Goal: Task Accomplishment & Management: Manage account settings

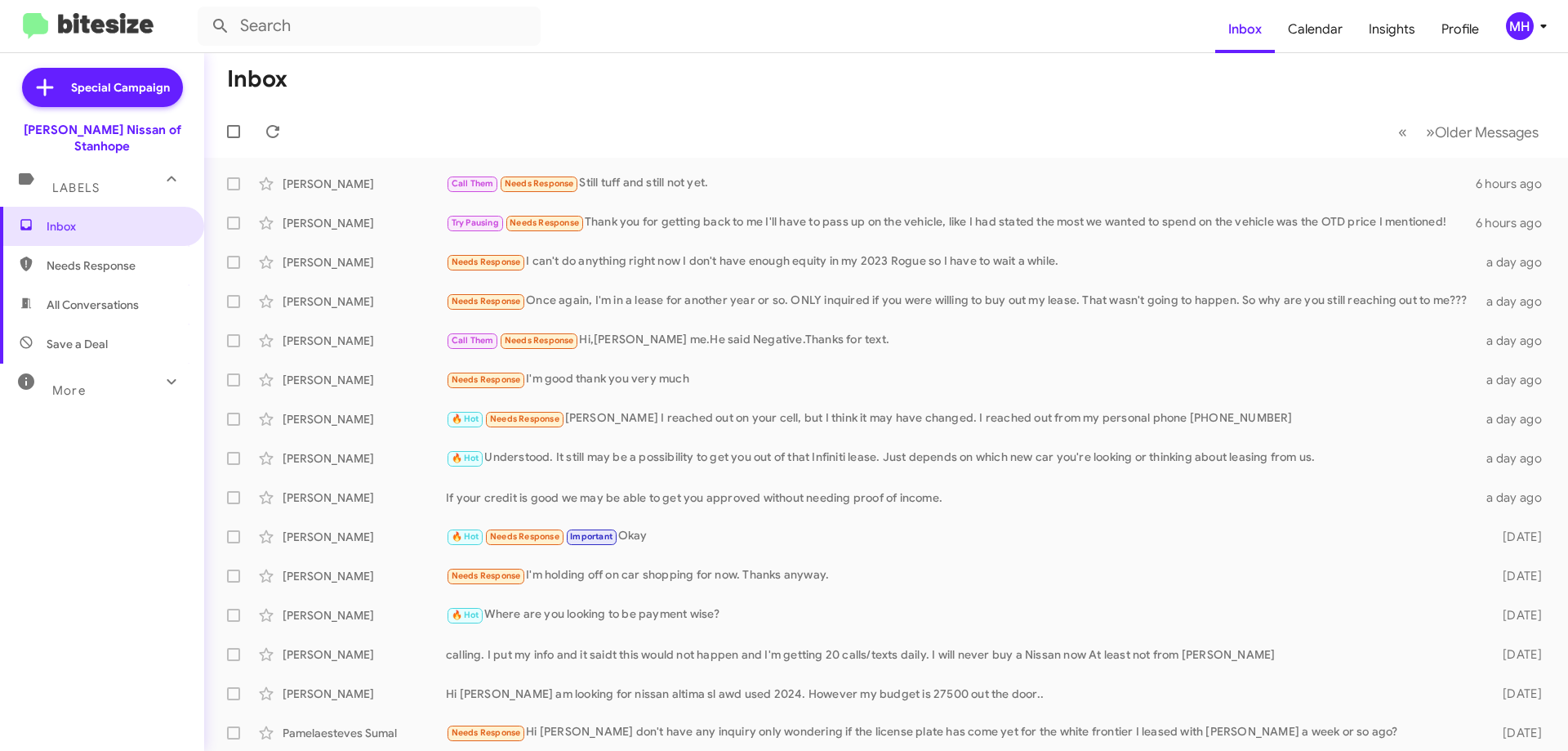
click at [53, 297] on span "All Conversations" at bounding box center [92, 305] width 92 height 17
type input "in:all-conversations"
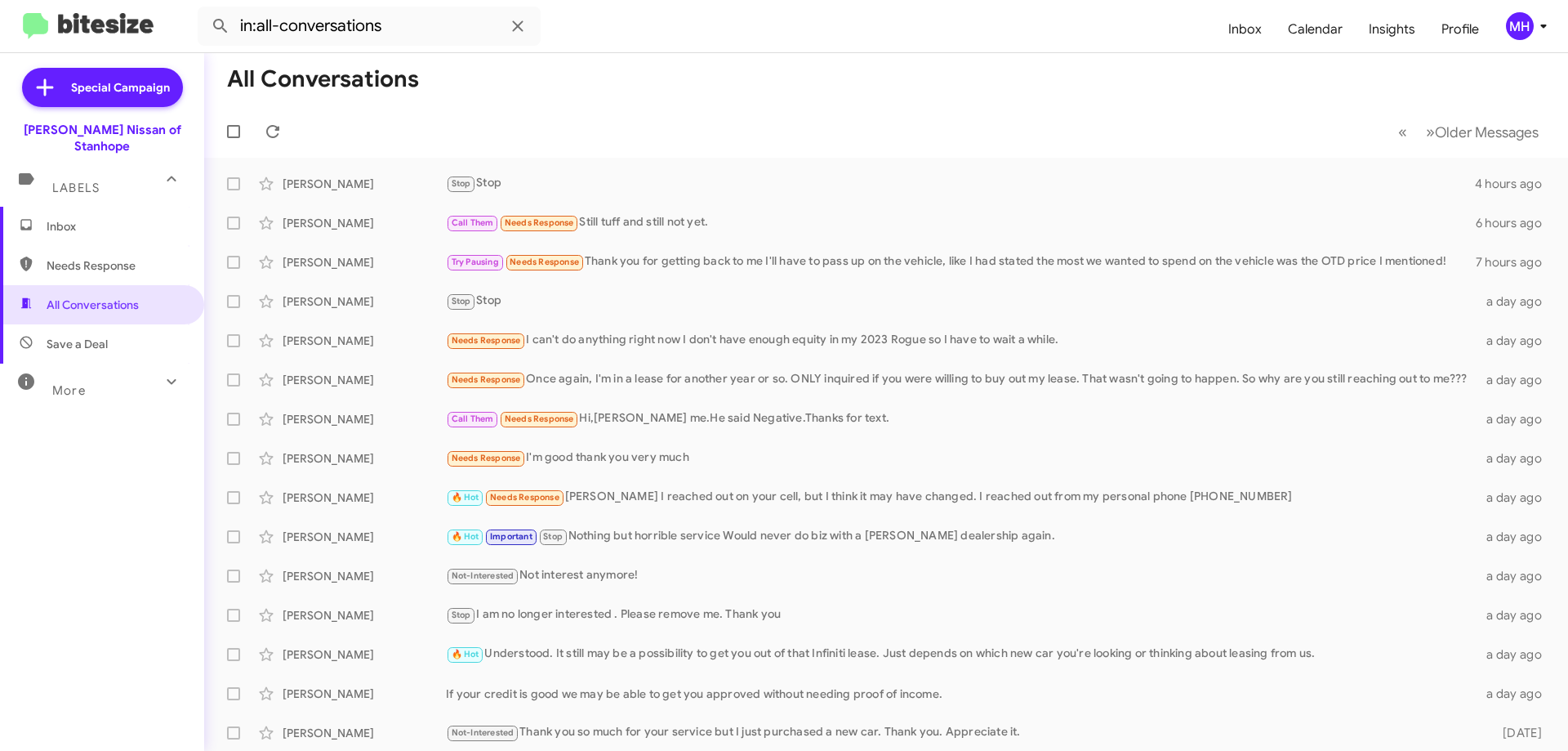
click at [98, 218] on span "Inbox" at bounding box center [115, 227] width 139 height 17
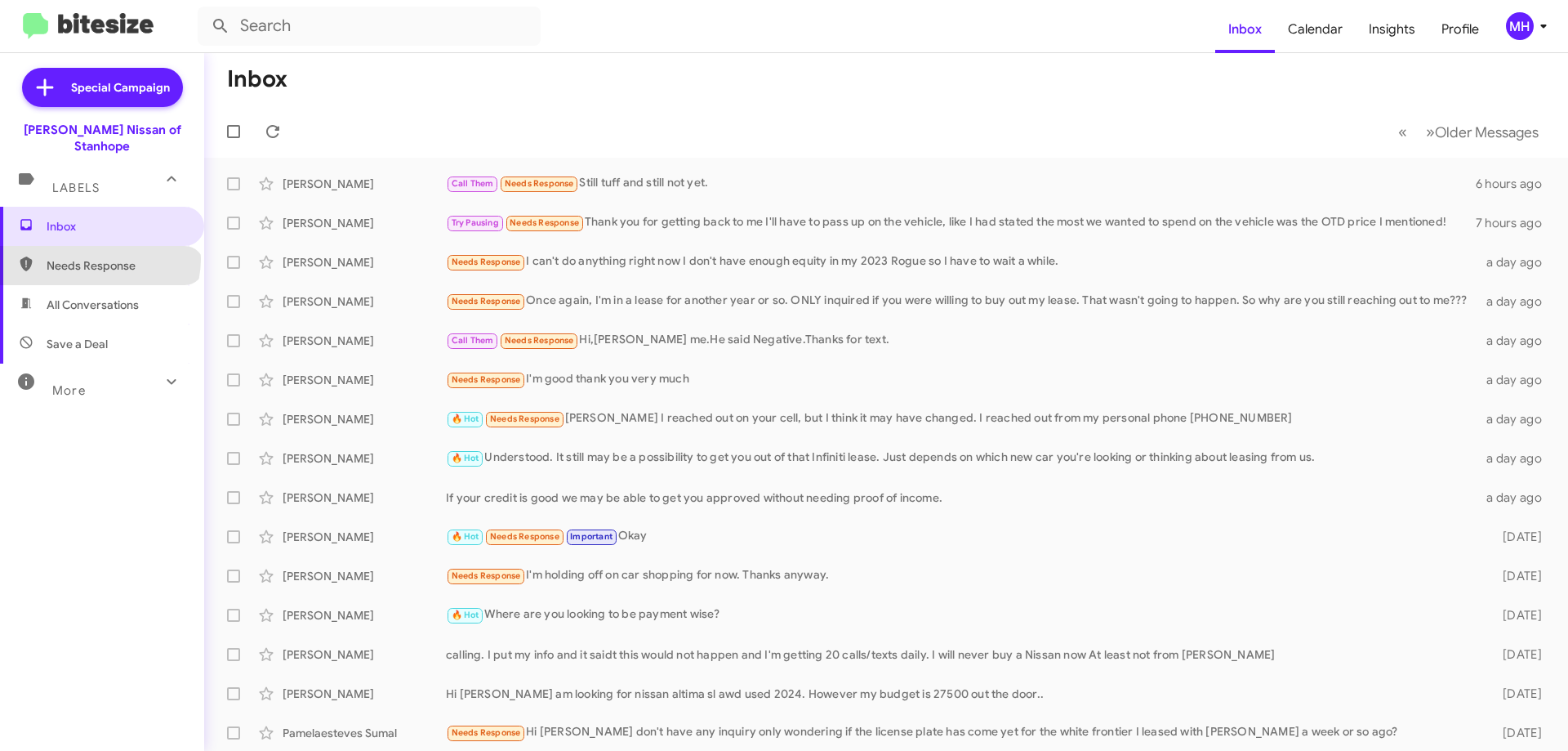
click at [99, 258] on span "Needs Response" at bounding box center [115, 266] width 139 height 17
type input "in:needs-response"
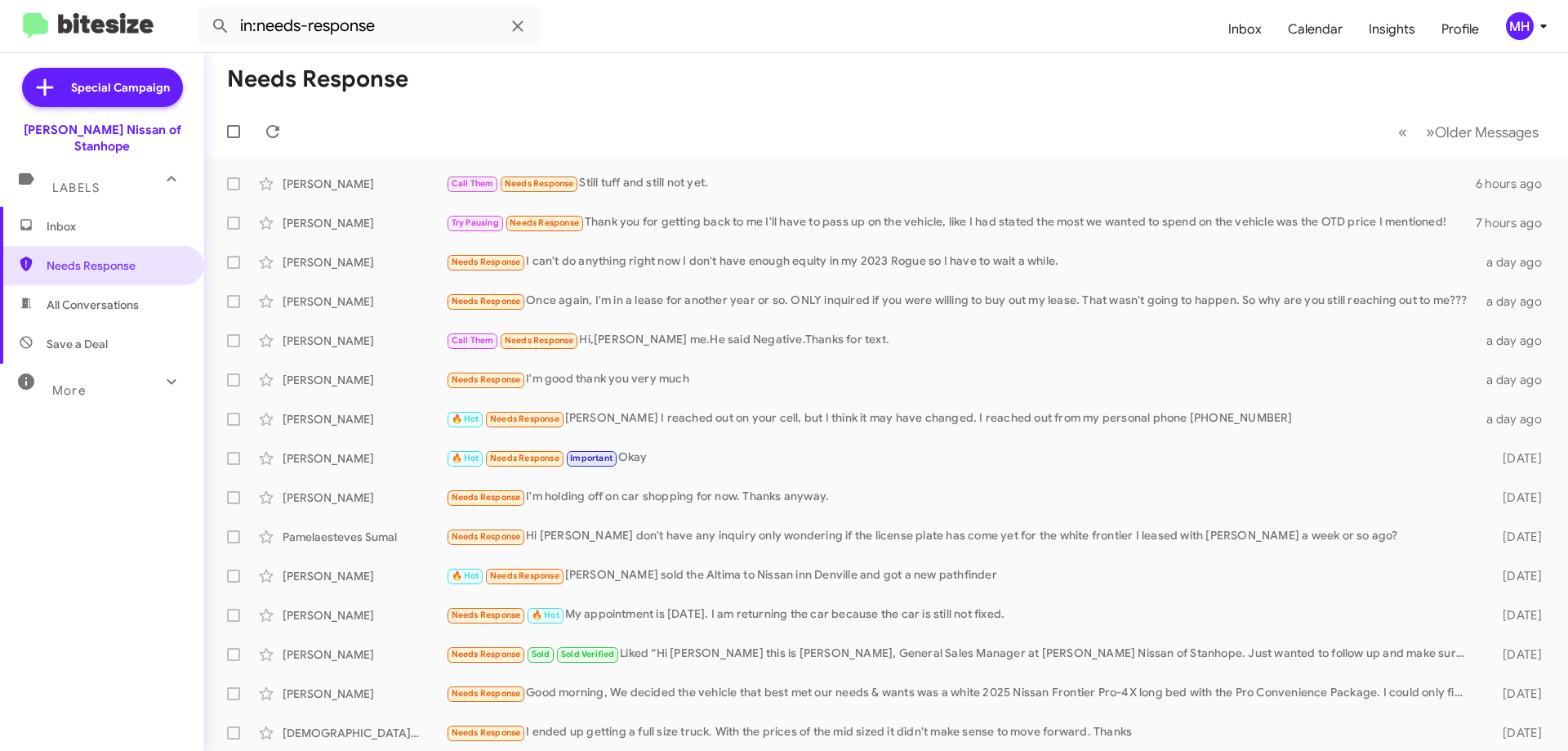
click at [109, 218] on span "Inbox" at bounding box center [115, 227] width 139 height 17
